Goal: Task Accomplishment & Management: Use online tool/utility

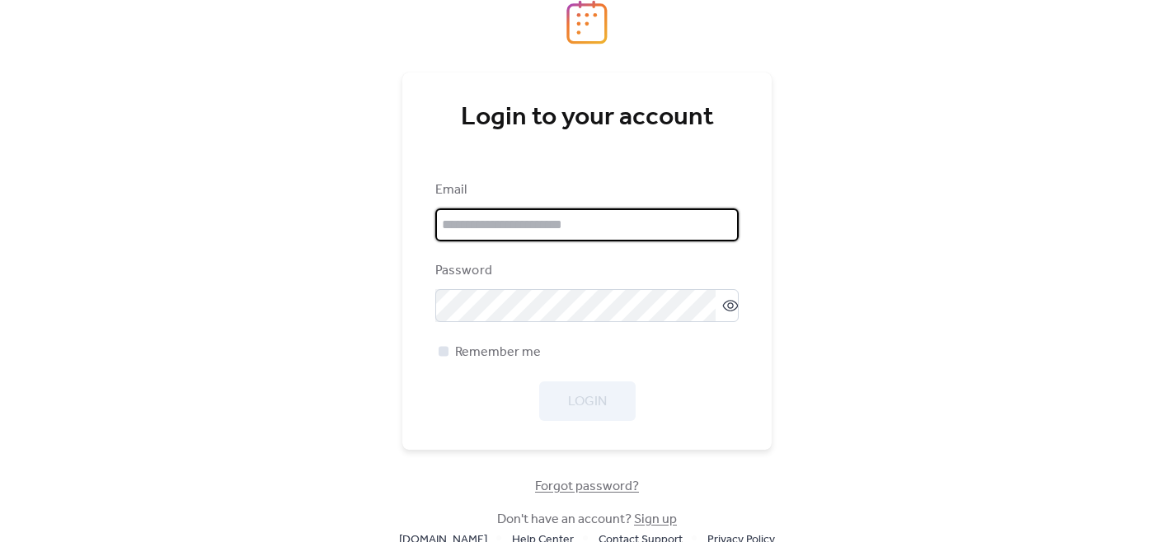
type input "**********"
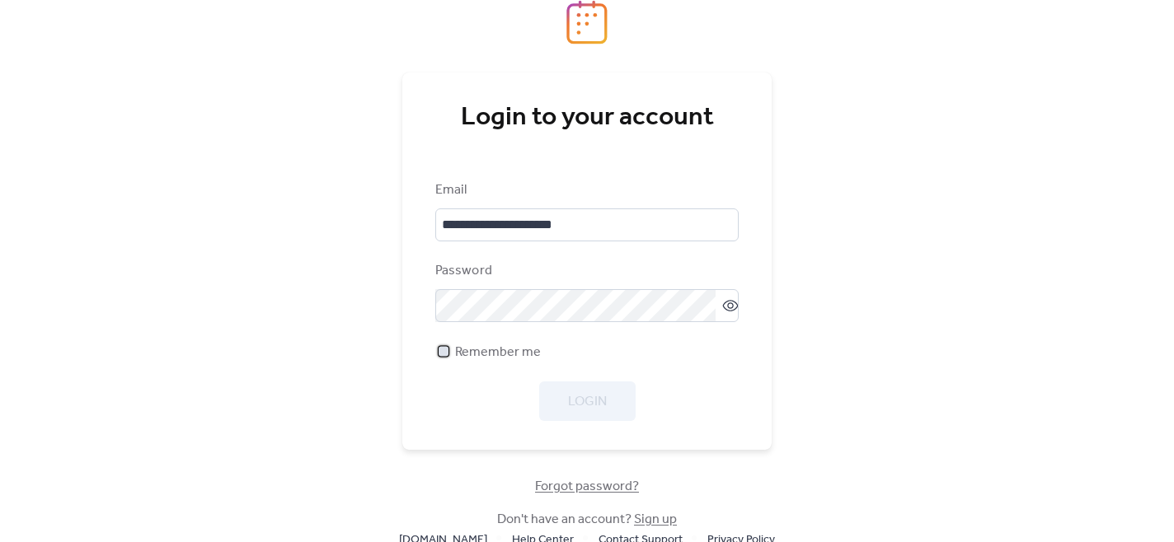
click at [445, 350] on div at bounding box center [444, 351] width 10 height 10
click at [580, 404] on span "Login" at bounding box center [587, 402] width 39 height 20
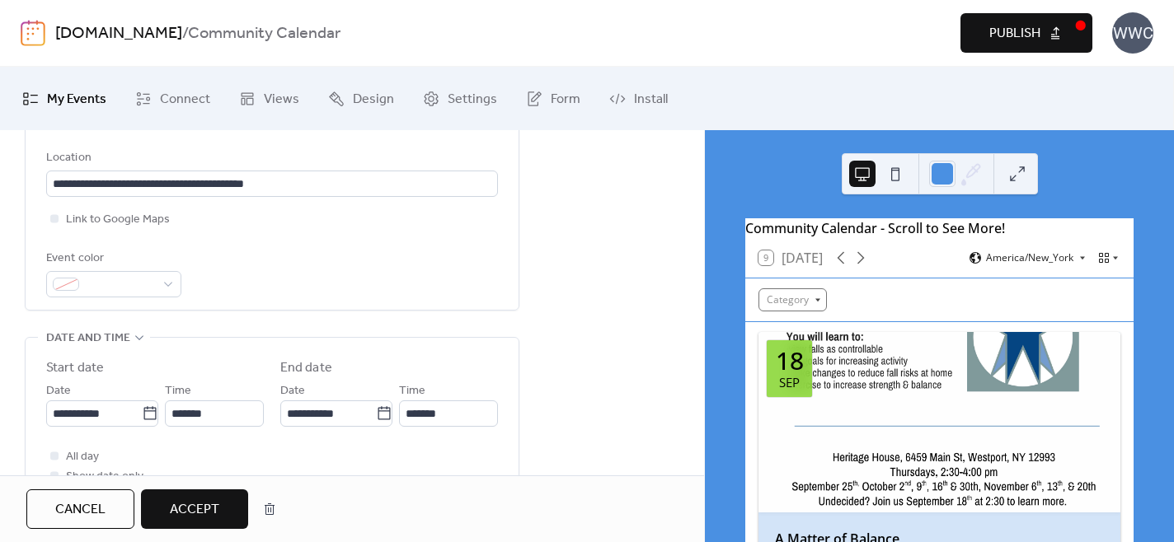
scroll to position [476, 0]
click at [55, 214] on div at bounding box center [54, 218] width 8 height 8
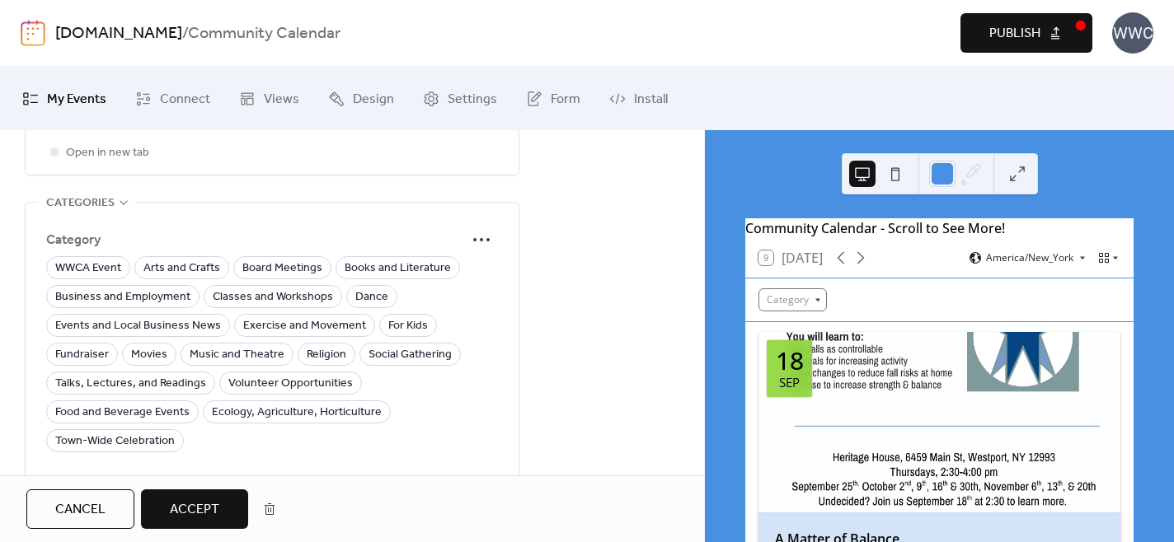
scroll to position [1220, 0]
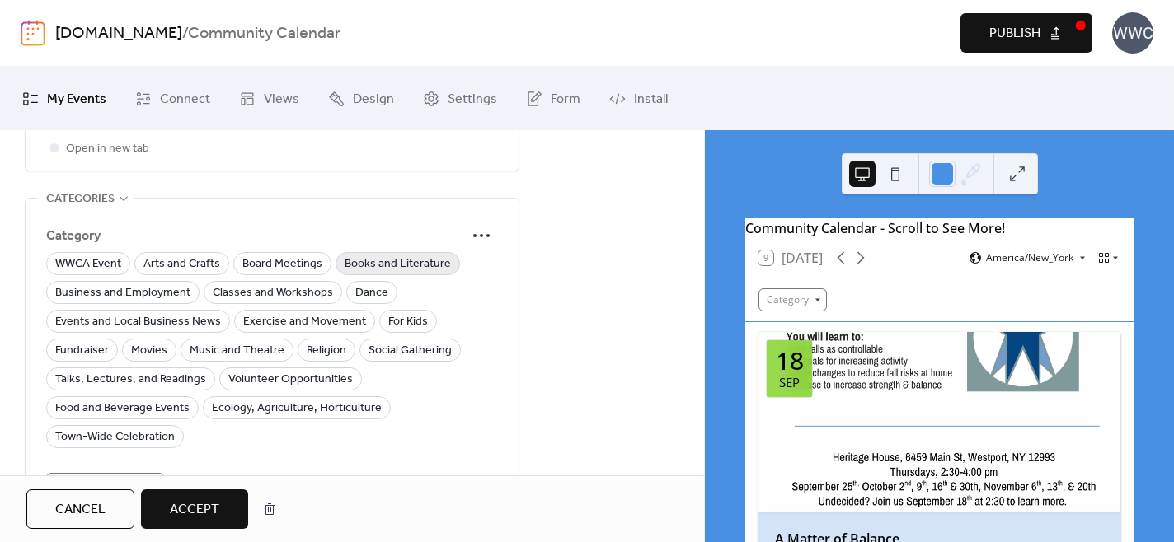
click at [403, 255] on span "Books and Literature" at bounding box center [398, 265] width 106 height 20
click at [164, 370] on span "Talks, Lectures, and Readings" at bounding box center [130, 380] width 151 height 20
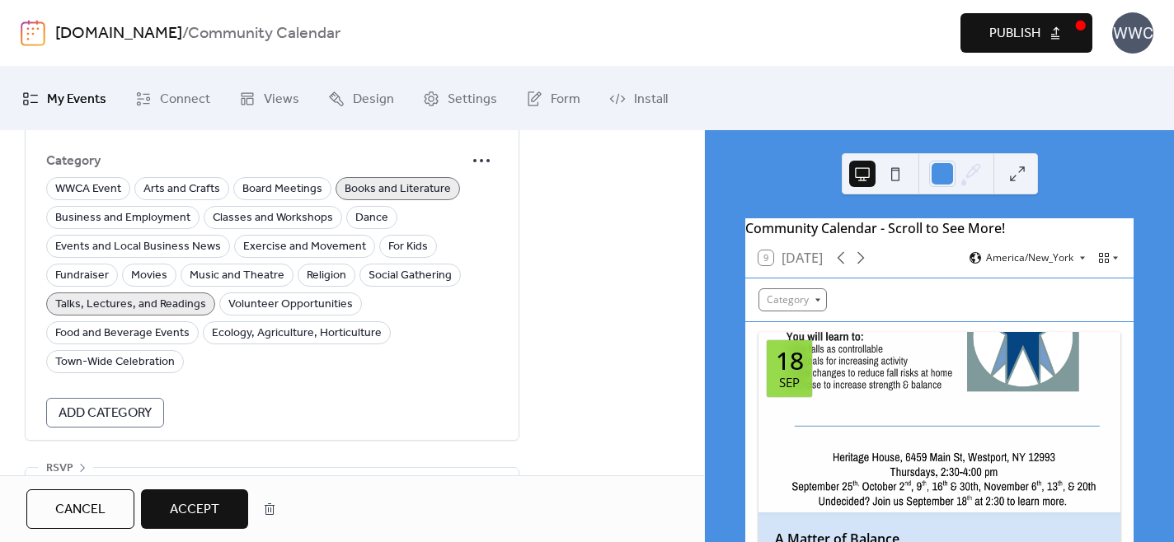
scroll to position [1298, 0]
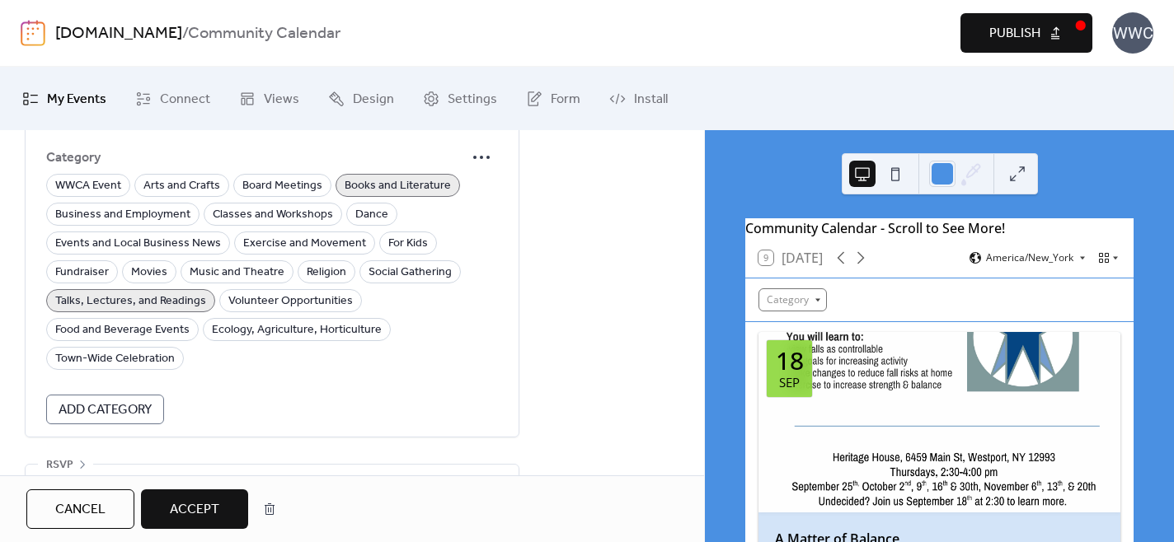
click at [195, 503] on span "Accept" at bounding box center [194, 510] width 49 height 20
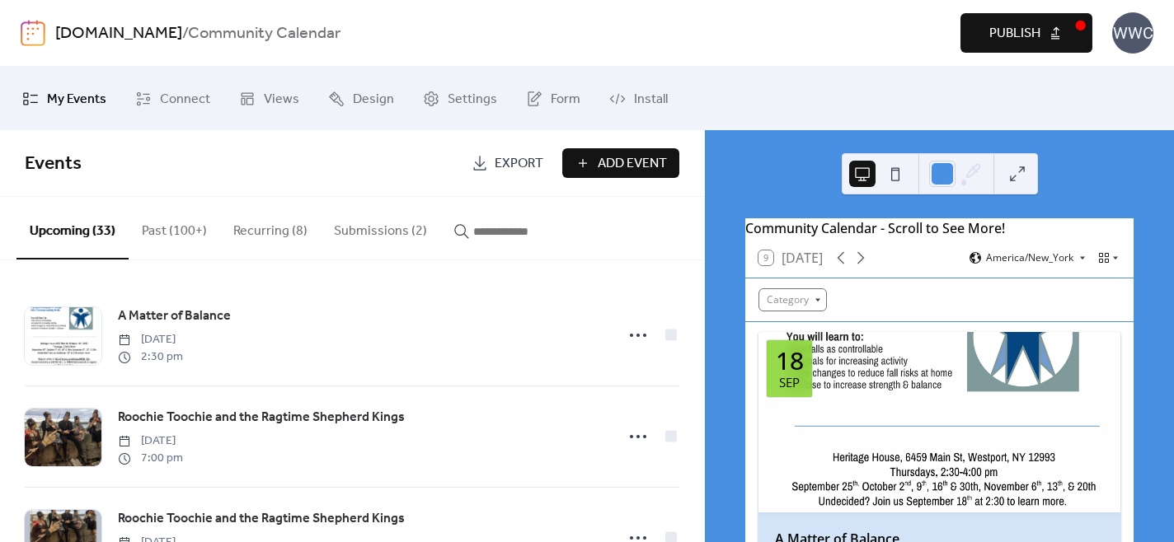
click at [1007, 42] on span "Publish" at bounding box center [1014, 34] width 51 height 20
